Goal: Information Seeking & Learning: Learn about a topic

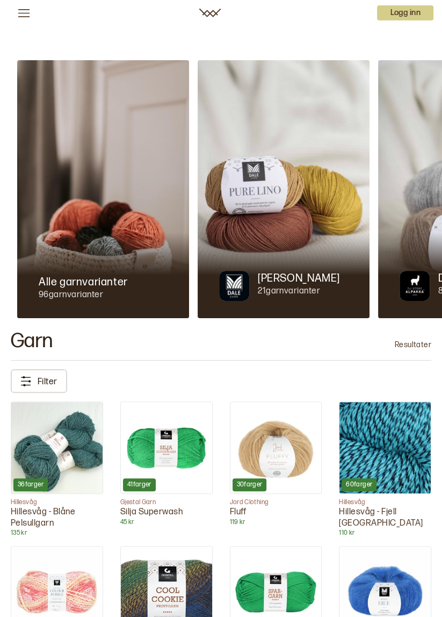
click at [49, 382] on p "Filter" at bounding box center [48, 380] width 20 height 15
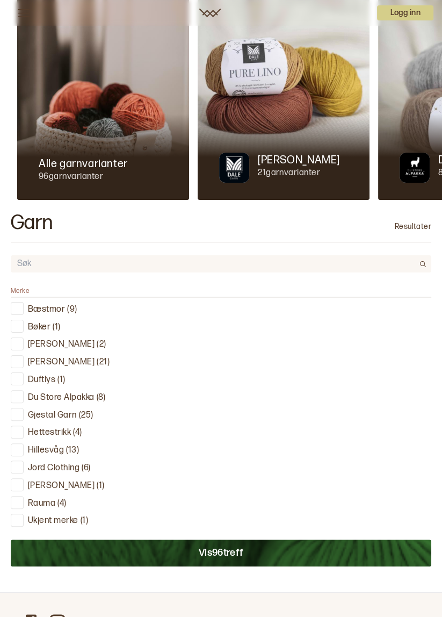
scroll to position [122, 0]
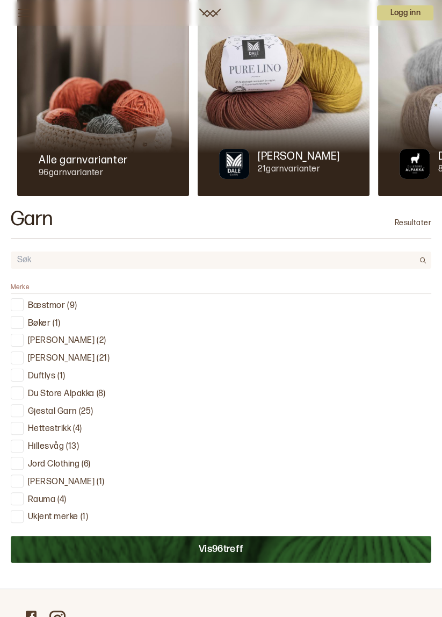
click at [244, 546] on button "Vis 96 treff" at bounding box center [221, 549] width 421 height 27
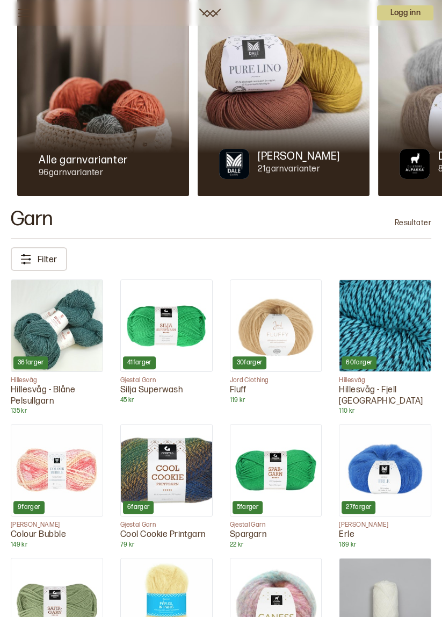
click at [48, 256] on p "Filter" at bounding box center [48, 258] width 20 height 15
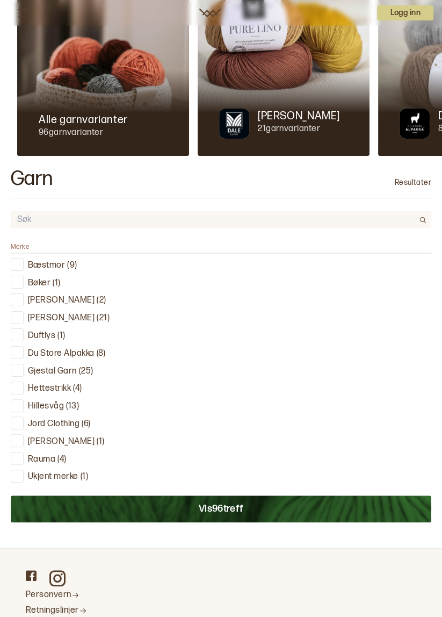
scroll to position [152, 0]
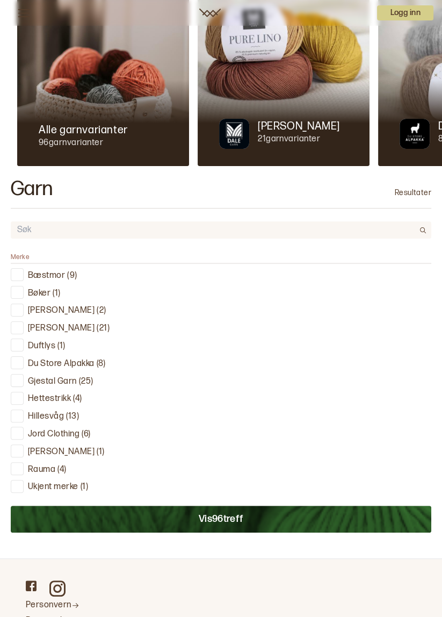
click at [327, 185] on div "Garn Resultater" at bounding box center [221, 189] width 421 height 20
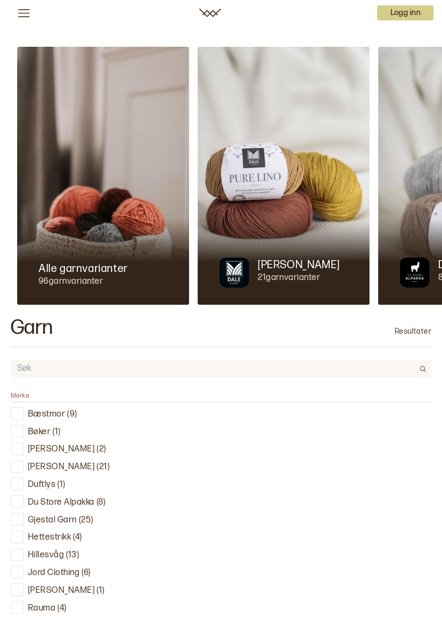
scroll to position [0, 0]
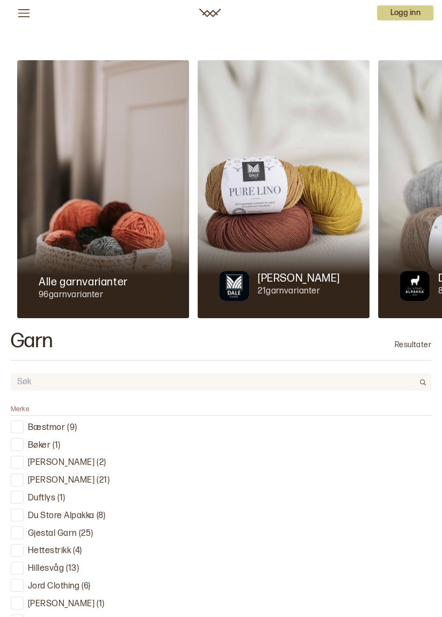
click at [28, 10] on icon at bounding box center [23, 12] width 13 height 13
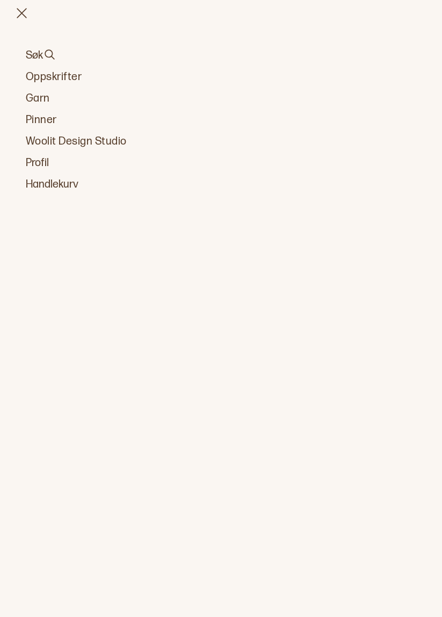
click at [67, 74] on link "Oppskrifter" at bounding box center [221, 76] width 391 height 15
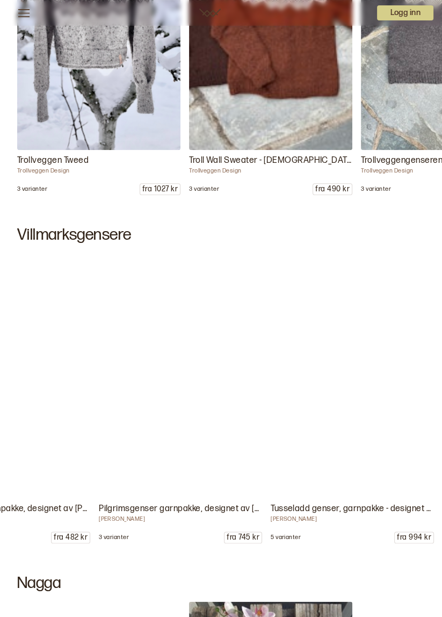
scroll to position [0, 4397]
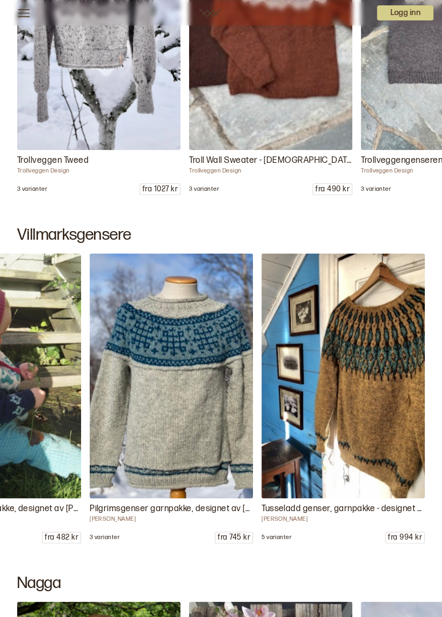
click at [209, 430] on img at bounding box center [171, 375] width 163 height 245
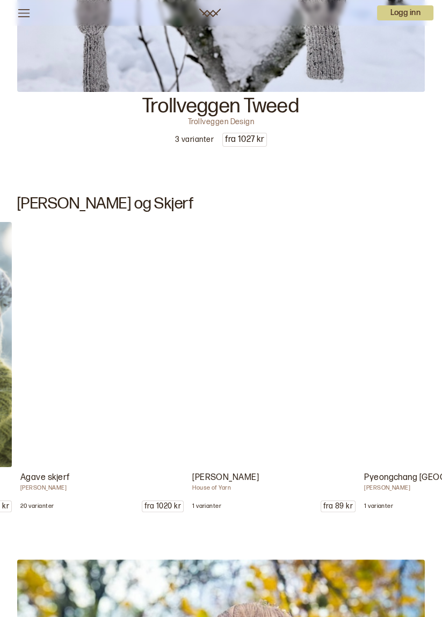
scroll to position [0, 516]
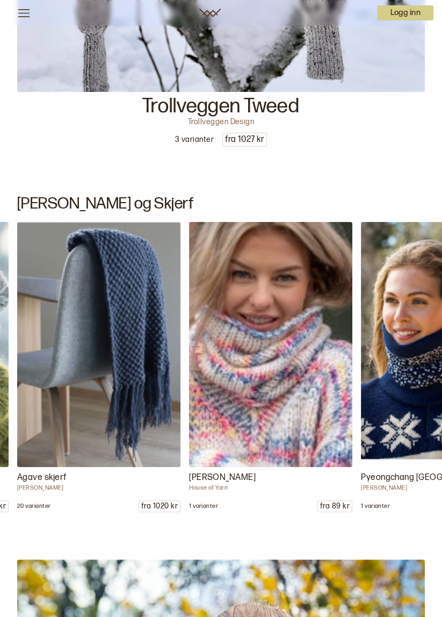
click at [104, 420] on img at bounding box center [98, 344] width 163 height 245
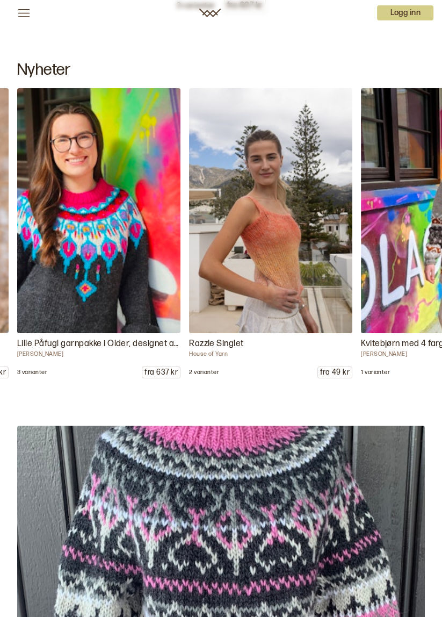
scroll to position [19545, 0]
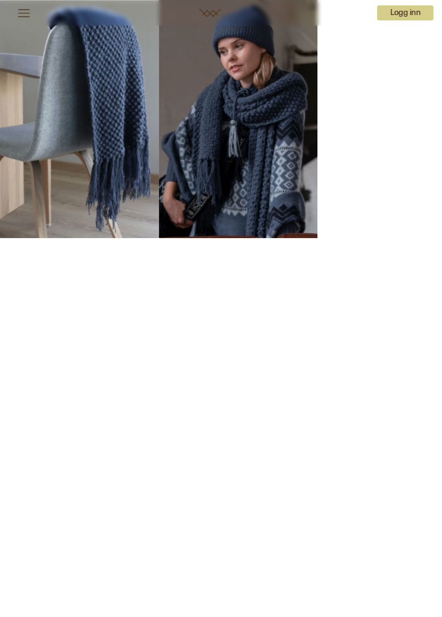
click at [119, 130] on img at bounding box center [79, 119] width 159 height 238
click at [243, 169] on img at bounding box center [238, 119] width 159 height 238
click at [115, 167] on img at bounding box center [79, 119] width 159 height 238
